Goal: Task Accomplishment & Management: Manage account settings

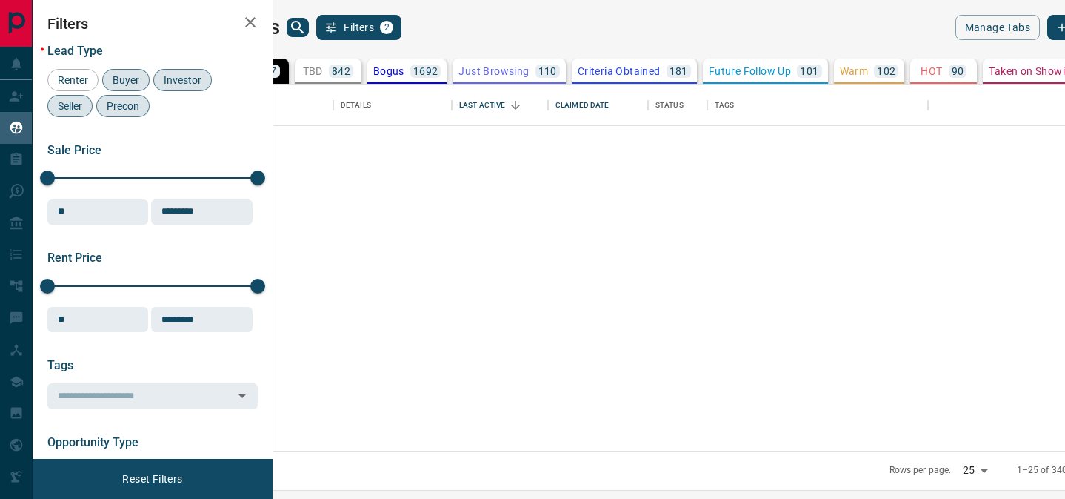
scroll to position [366, 785]
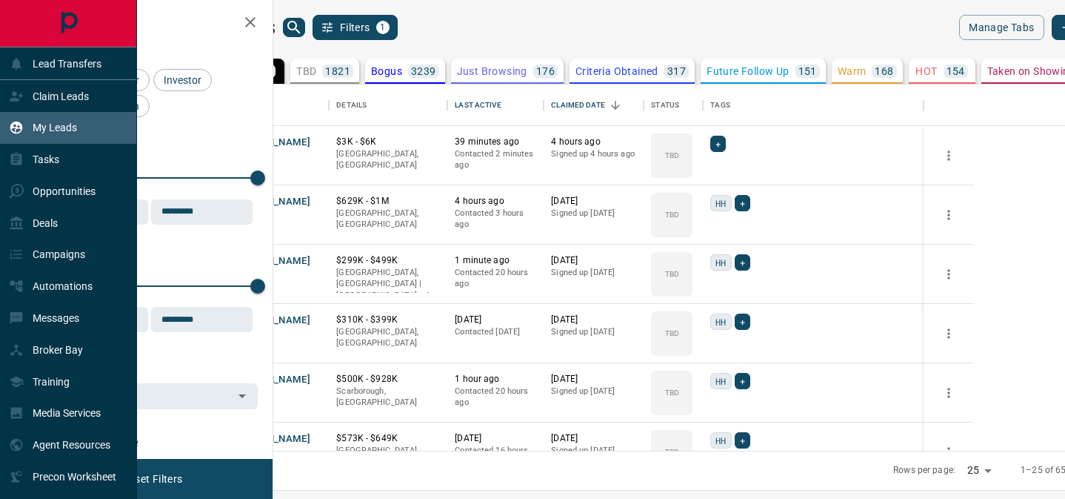
scroll to position [366, 785]
click at [62, 102] on div "Claim Leads" at bounding box center [49, 96] width 80 height 24
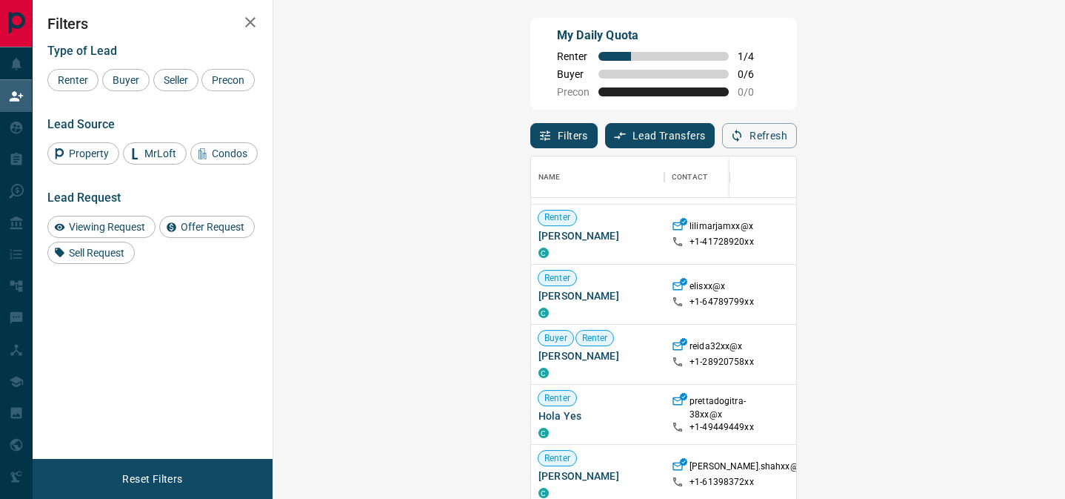
scroll to position [727, 0]
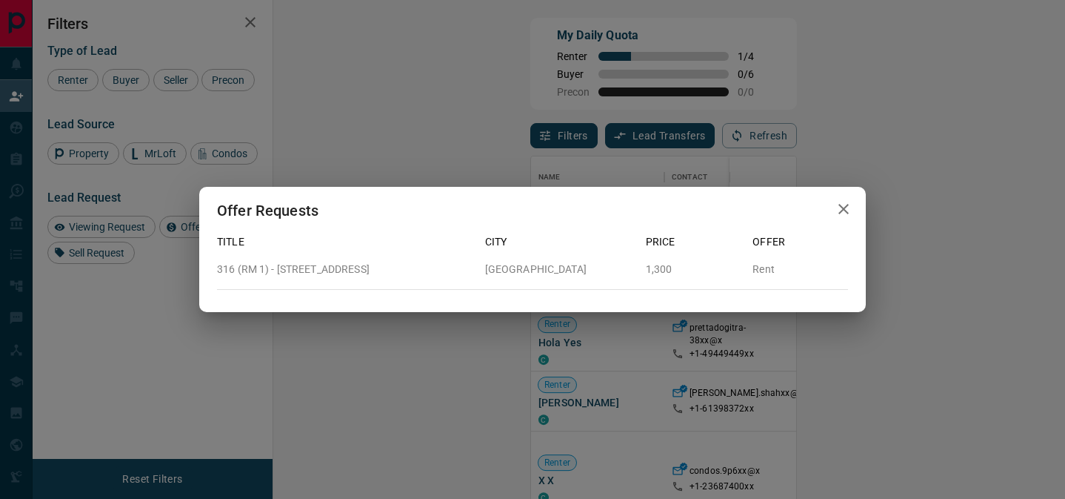
click at [846, 207] on icon "button" at bounding box center [844, 209] width 18 height 18
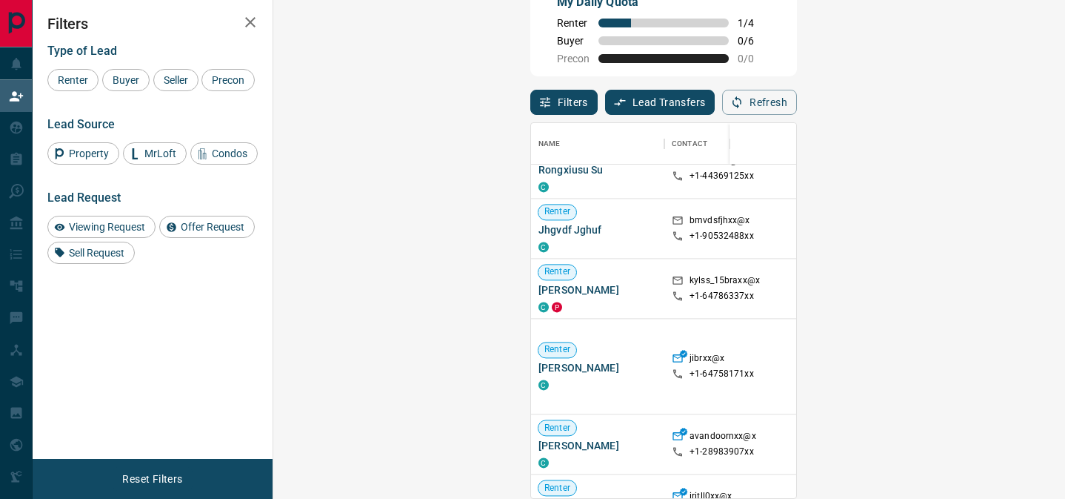
scroll to position [1703, 0]
